Goal: Information Seeking & Learning: Learn about a topic

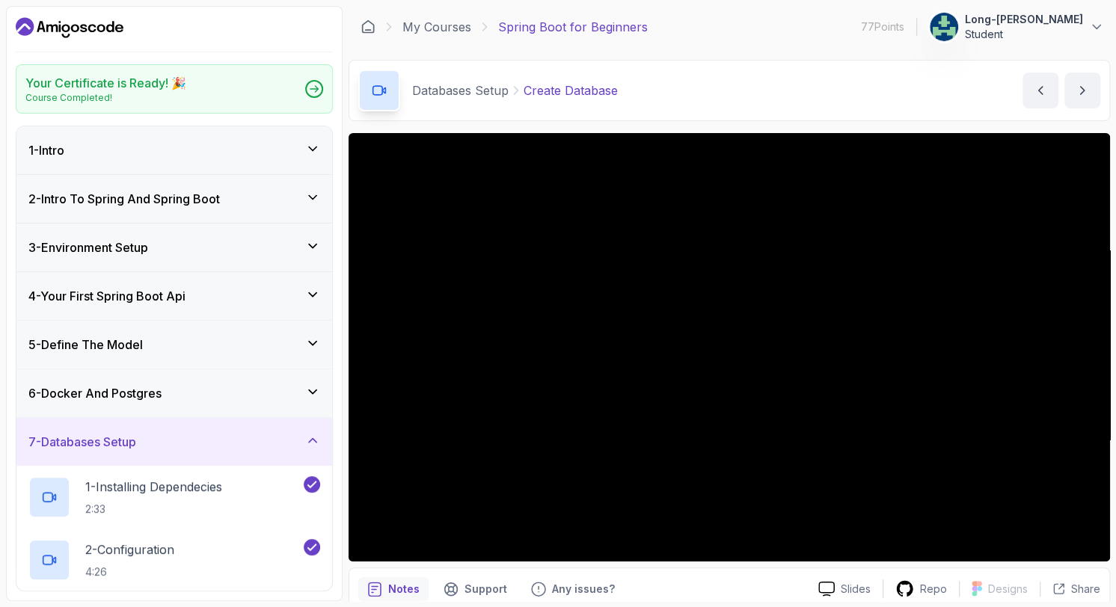
scroll to position [260, 0]
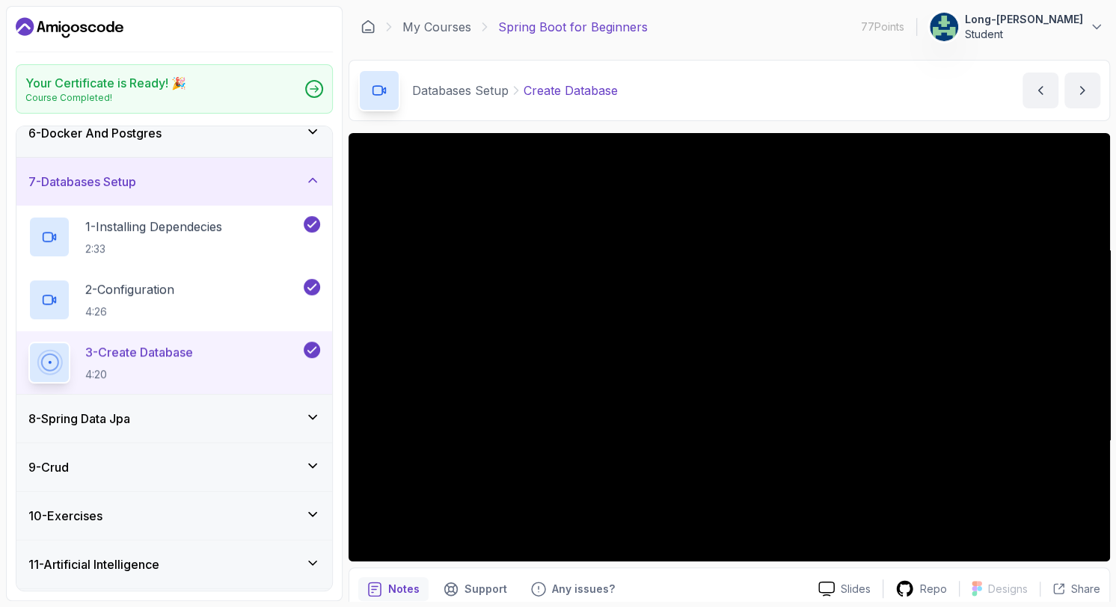
click at [6, 66] on div "Your Certificate is Ready! 🎉 Course Completed! 1 - Intro 2 - Intro To Spring An…" at bounding box center [174, 303] width 336 height 595
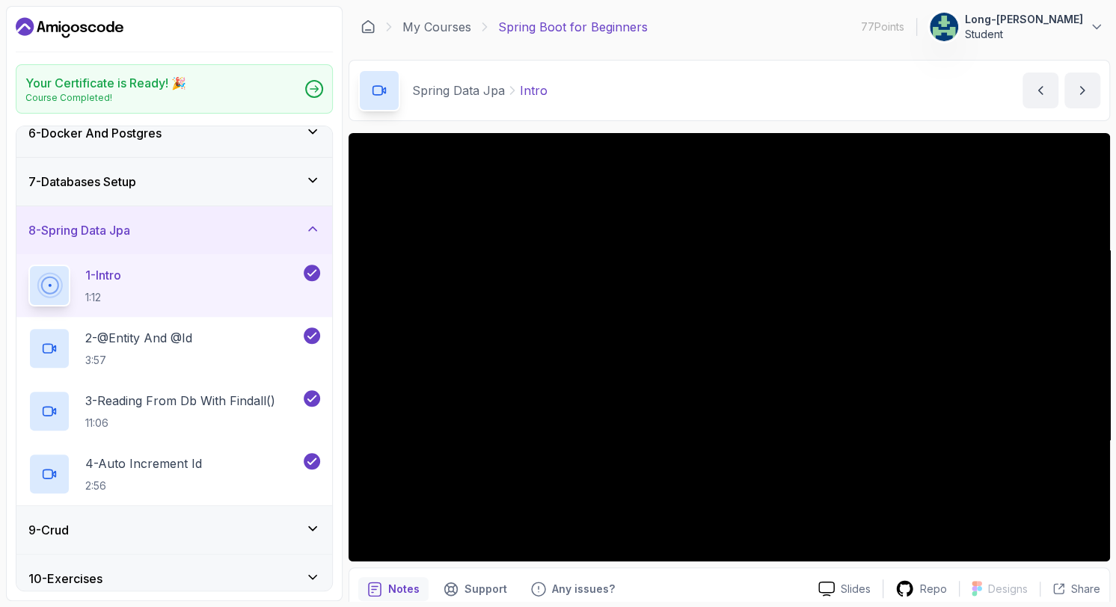
click at [253, 295] on div "1 - Intro 1:12" at bounding box center [164, 286] width 272 height 42
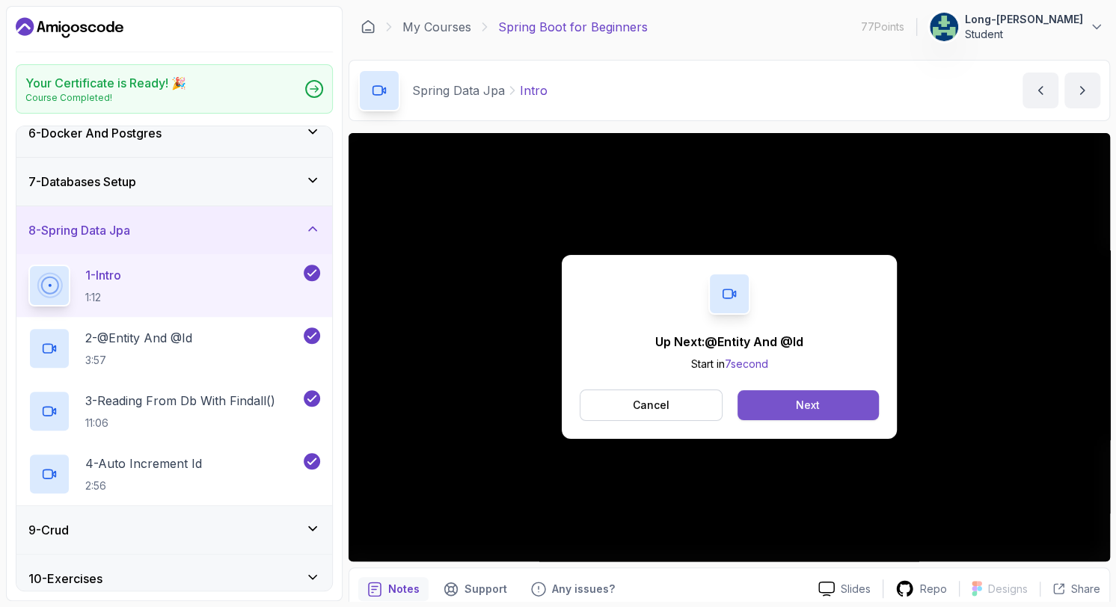
click at [813, 409] on div "Next" at bounding box center [808, 405] width 24 height 15
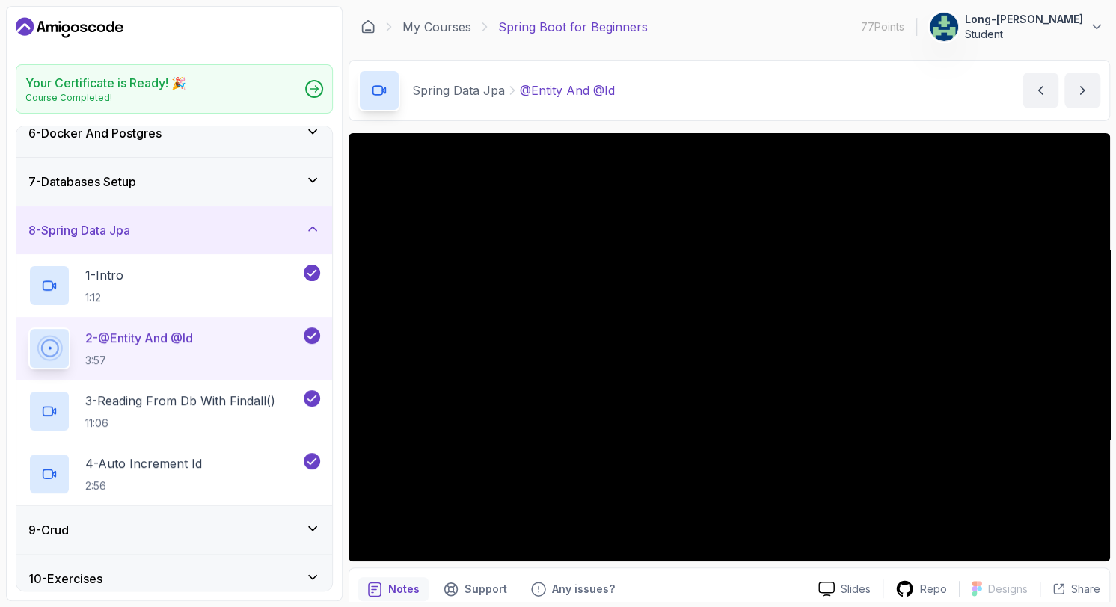
click at [93, 604] on section "Your Certificate is Ready! 🎉 Course Completed! 1 - Intro 2 - Intro To Spring An…" at bounding box center [558, 303] width 1116 height 607
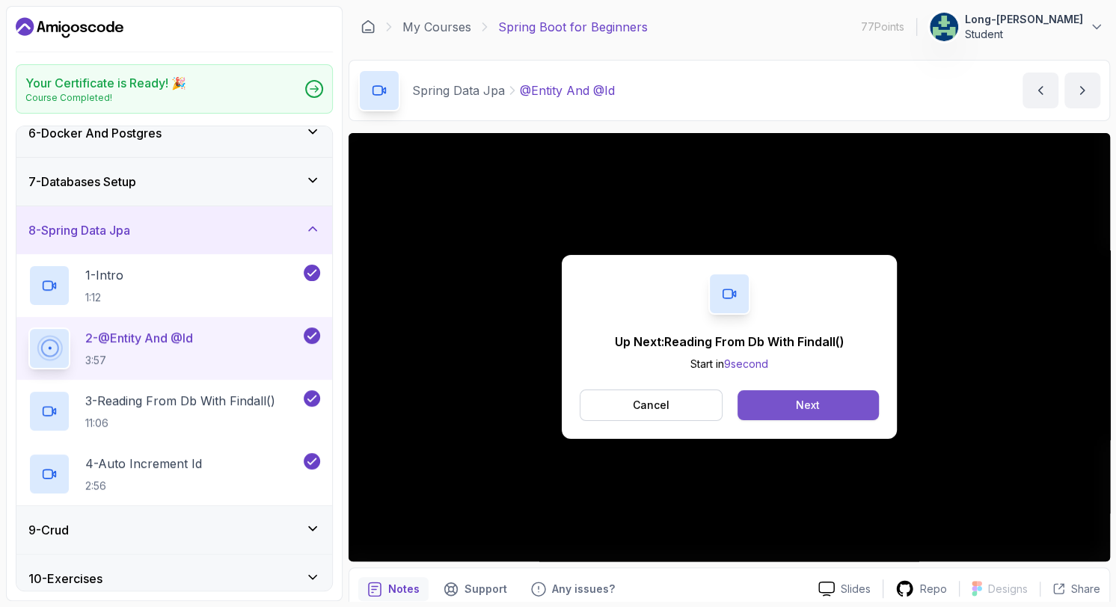
click at [828, 400] on button "Next" at bounding box center [807, 405] width 141 height 30
